Goal: Task Accomplishment & Management: Manage account settings

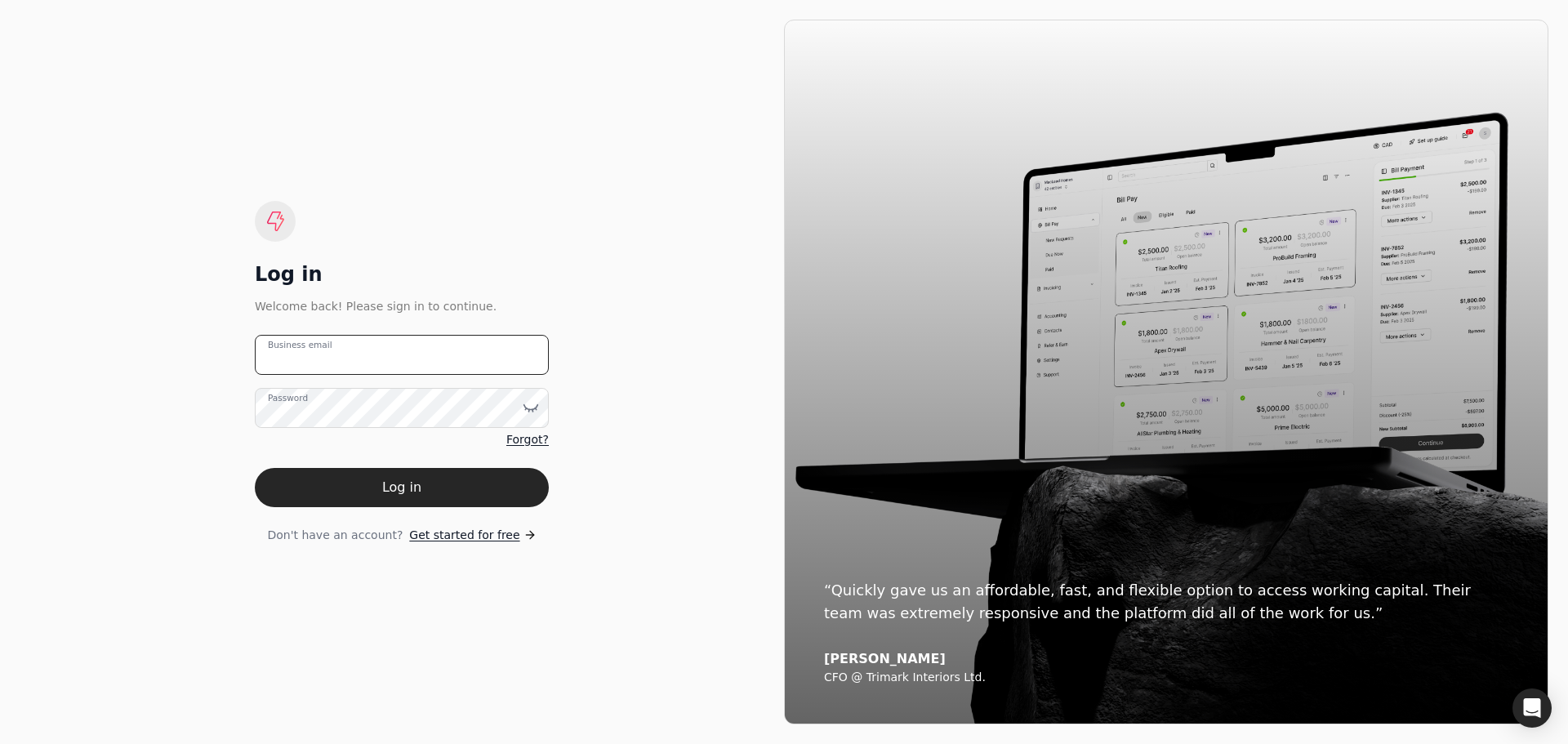
click at [340, 364] on email "Business email" at bounding box center [402, 355] width 294 height 40
type email "[EMAIL_ADDRESS][DOMAIN_NAME]"
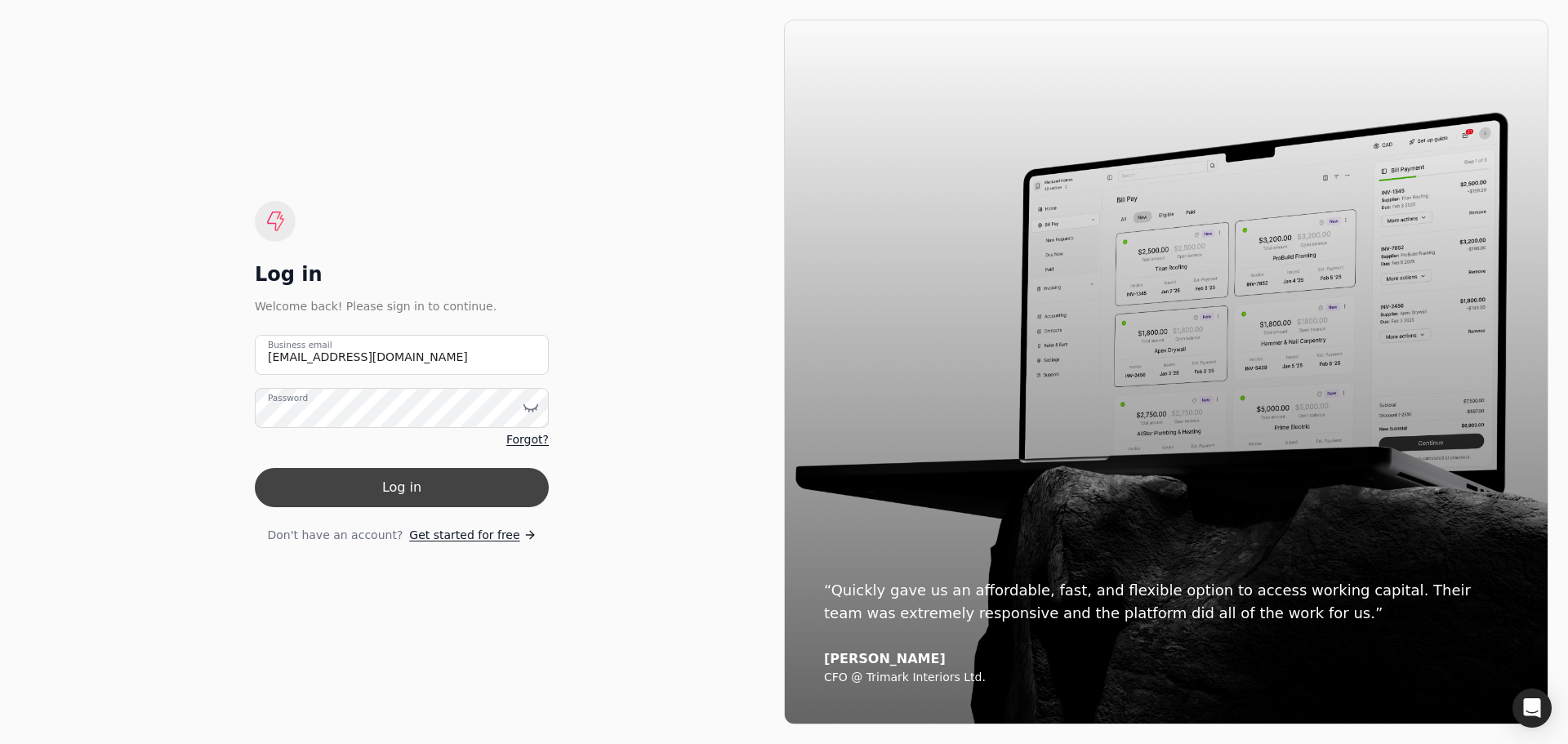
click at [409, 481] on button "Log in" at bounding box center [402, 487] width 294 height 39
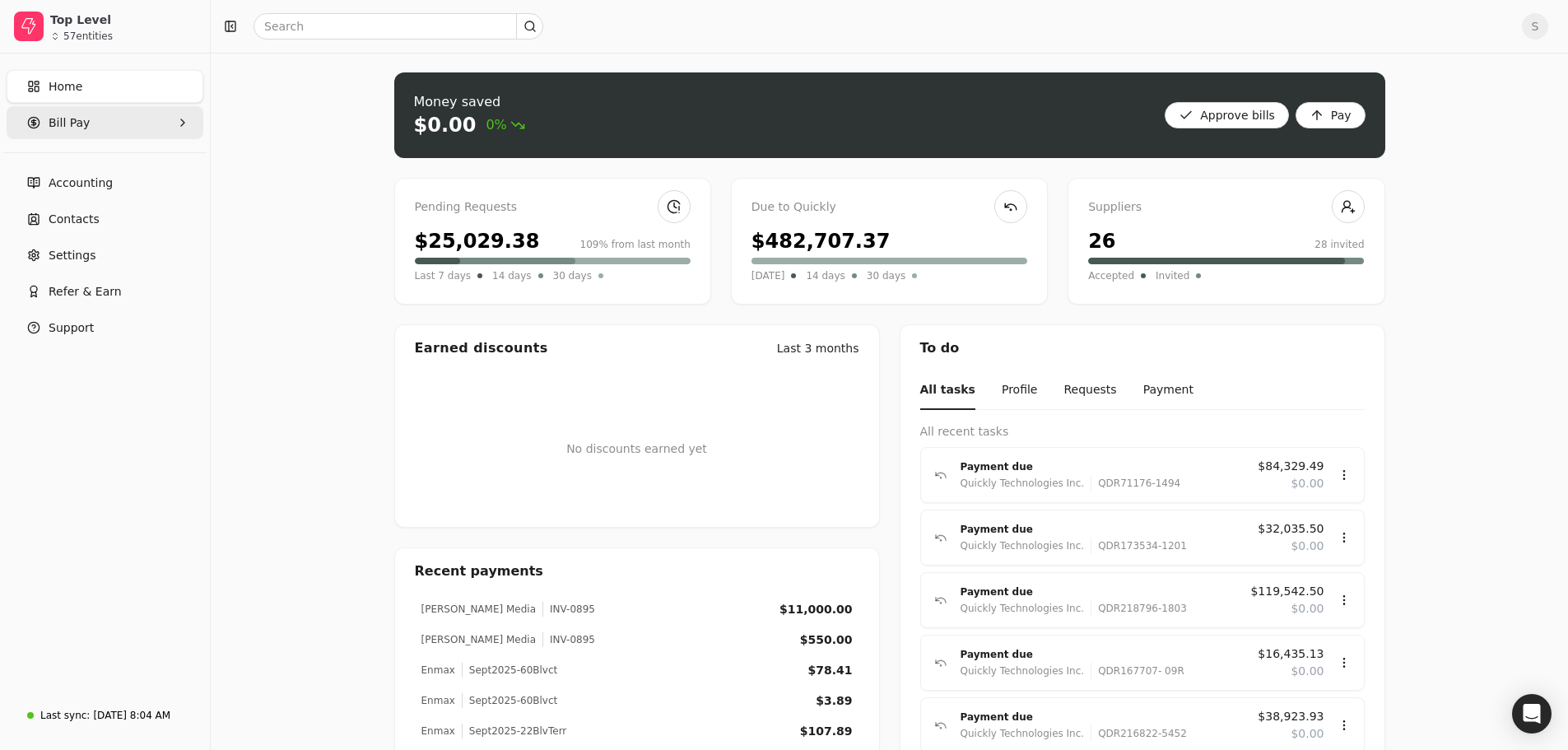
click at [71, 120] on span "Bill Pay" at bounding box center [69, 123] width 41 height 18
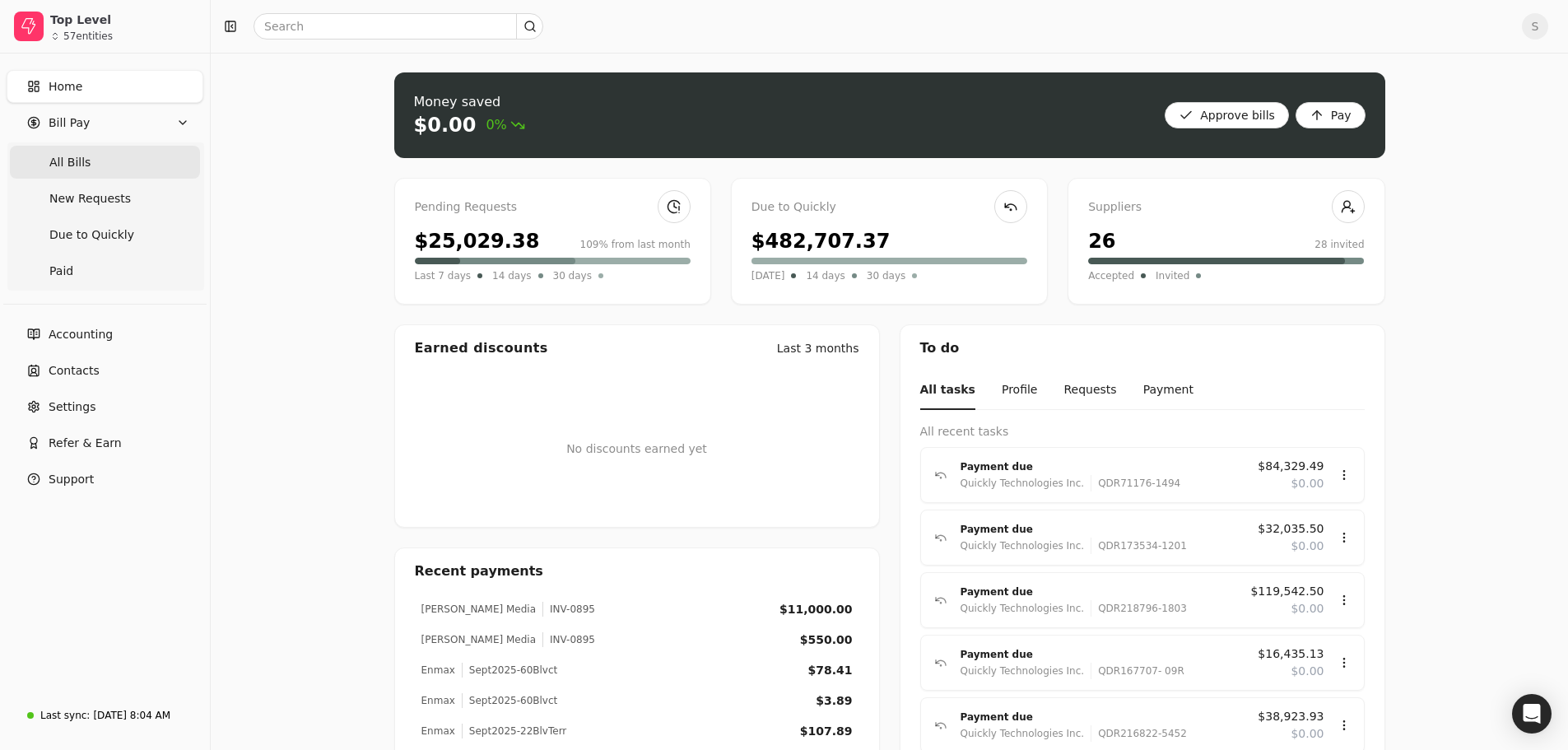
click at [55, 160] on span "All Bills" at bounding box center [70, 162] width 41 height 18
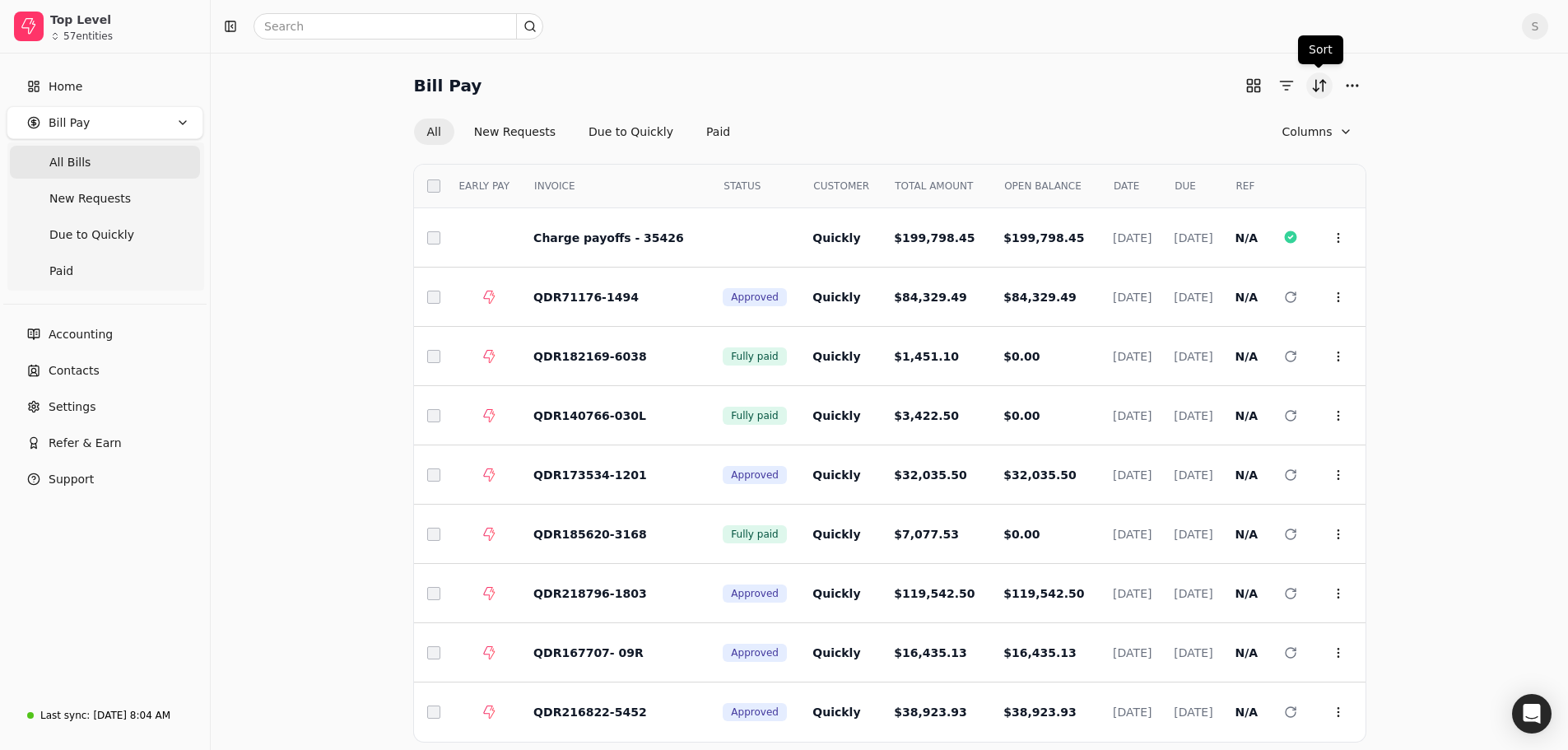
click at [1318, 86] on button "Sort" at bounding box center [1319, 85] width 26 height 26
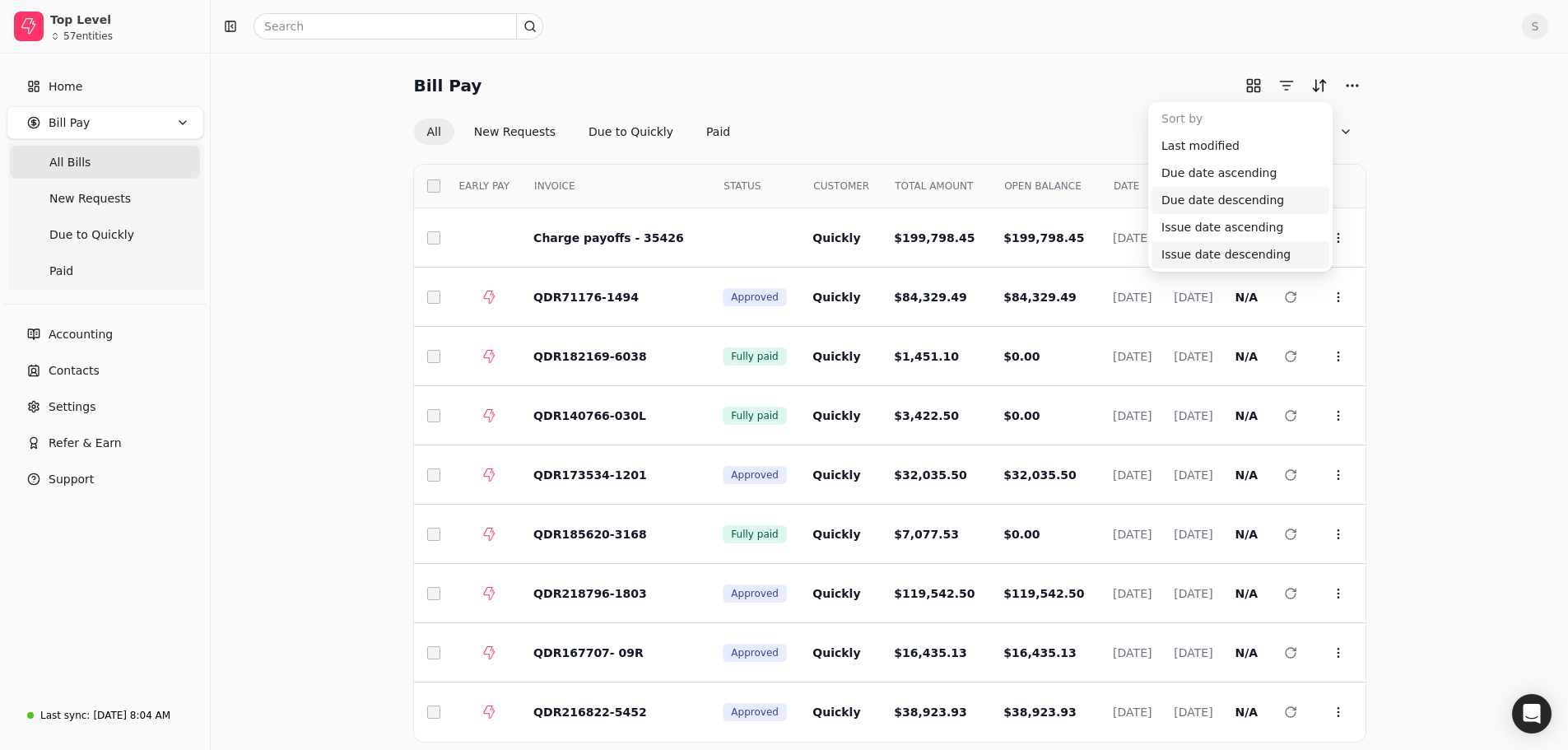
click at [1201, 256] on div "Issue date descending" at bounding box center [1240, 255] width 178 height 27
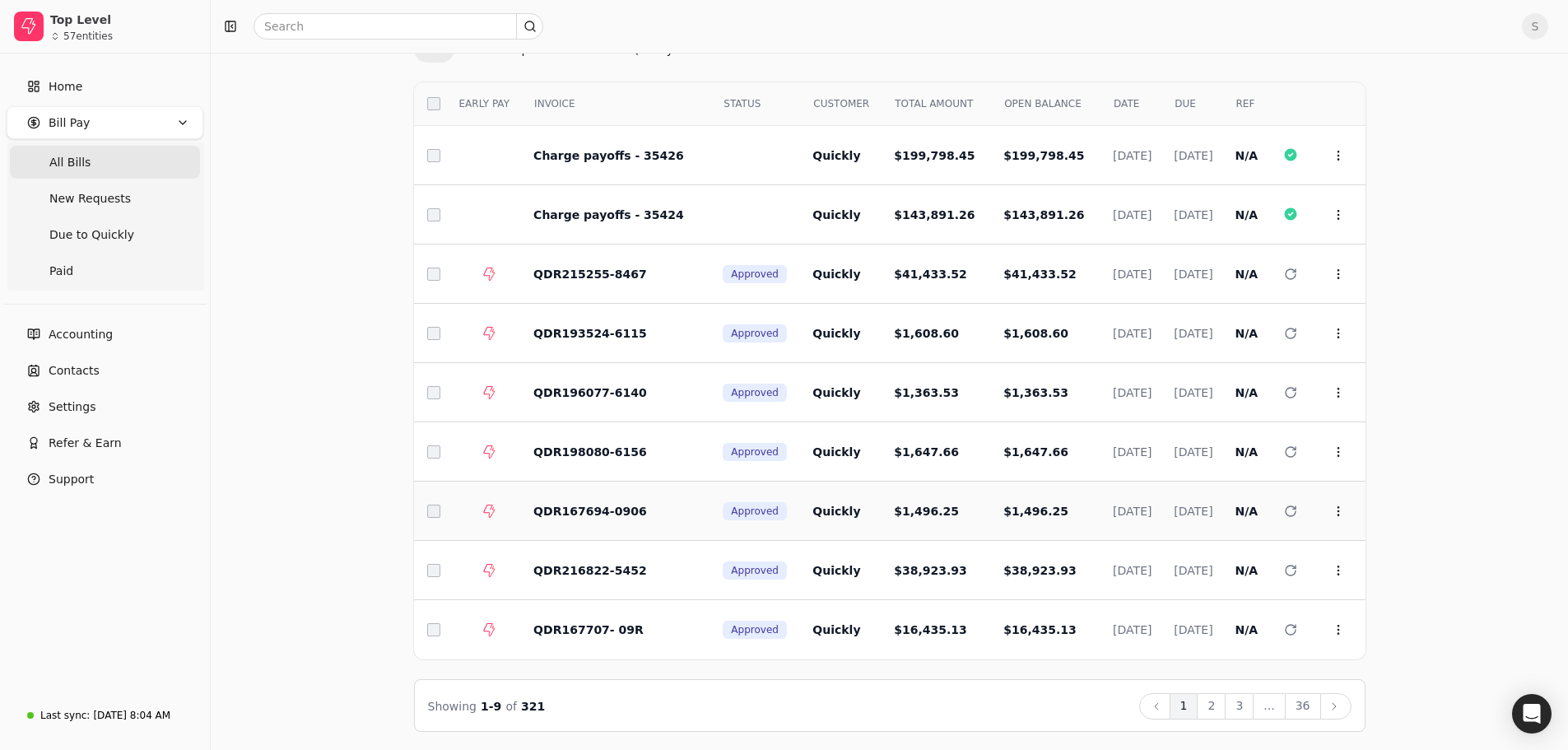
scroll to position [84, 0]
click at [1334, 268] on icon at bounding box center [1339, 272] width 13 height 13
click at [1357, 310] on span "Open" at bounding box center [1364, 313] width 30 height 18
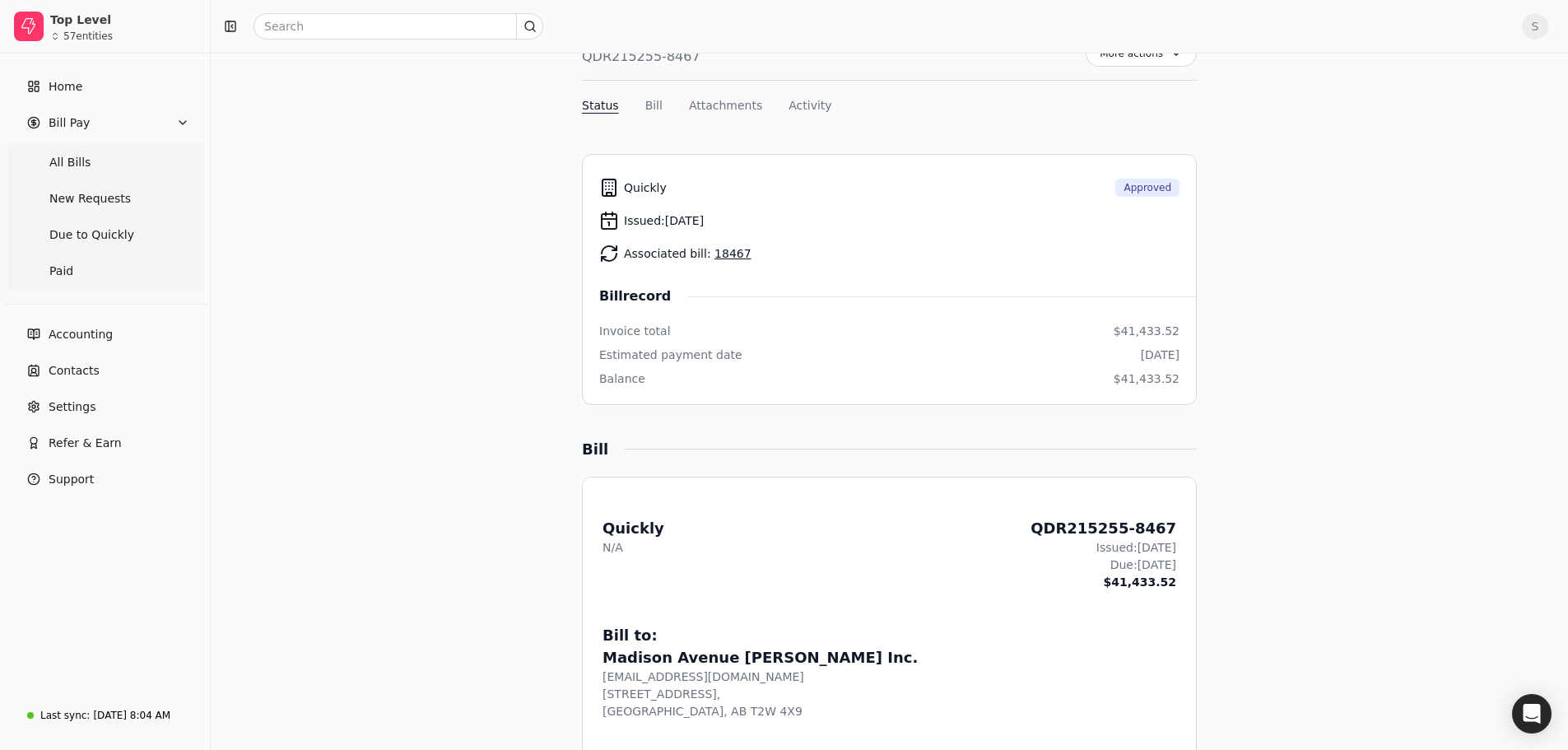
scroll to position [412, 0]
